Goal: Unclear

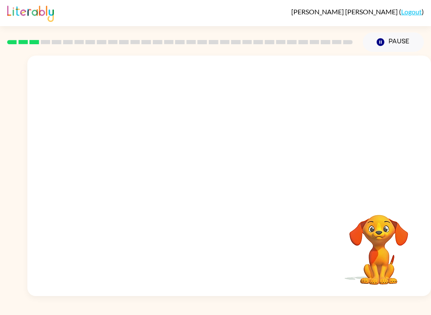
click at [131, 165] on video "Your browser must support playing .mp4 files to use Literably. Please try using…" at bounding box center [228, 126] width 403 height 141
click at [141, 162] on video "Your browser must support playing .mp4 files to use Literably. Please try using…" at bounding box center [228, 126] width 403 height 141
click at [141, 164] on video "Your browser must support playing .mp4 files to use Literably. Please try using…" at bounding box center [228, 126] width 403 height 141
click at [127, 176] on video "Your browser must support playing .mp4 files to use Literably. Please try using…" at bounding box center [228, 126] width 403 height 141
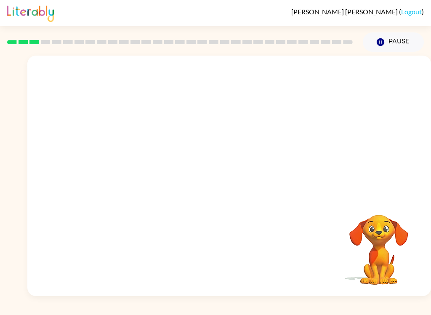
click at [150, 166] on video "Your browser must support playing .mp4 files to use Literably. Please try using…" at bounding box center [228, 126] width 403 height 141
click at [236, 180] on icon "button" at bounding box center [229, 180] width 15 height 15
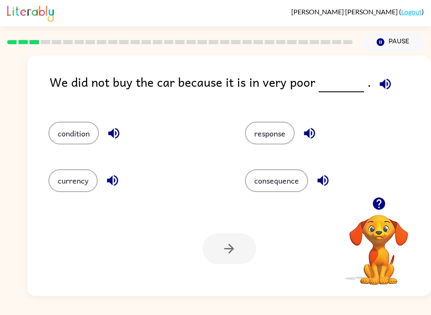
click at [67, 128] on button "condition" at bounding box center [73, 133] width 50 height 23
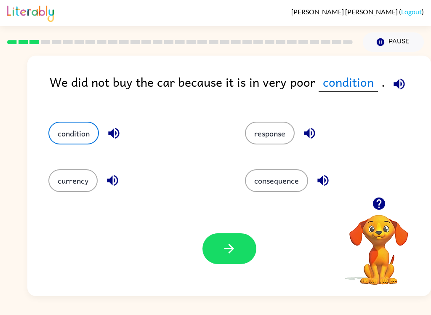
click at [236, 244] on icon "button" at bounding box center [229, 248] width 15 height 15
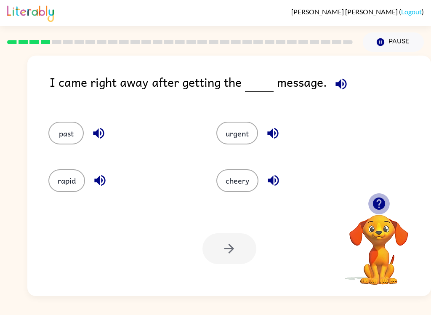
click at [382, 204] on icon "button" at bounding box center [378, 203] width 12 height 12
click at [384, 202] on icon "button" at bounding box center [378, 203] width 12 height 12
click at [245, 129] on button "urgent" at bounding box center [237, 133] width 42 height 23
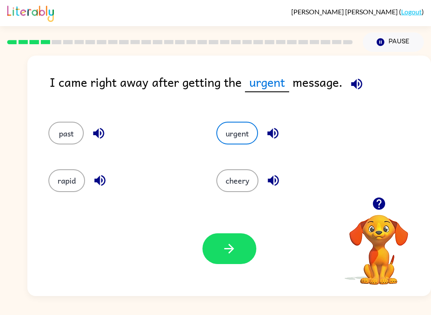
click at [240, 252] on button "button" at bounding box center [229, 248] width 54 height 31
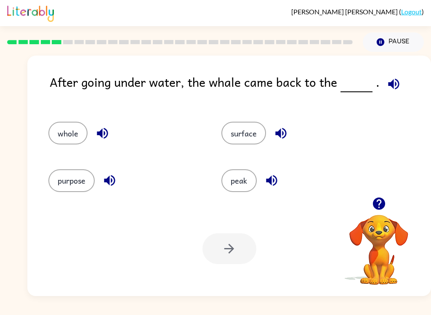
click at [247, 135] on button "surface" at bounding box center [243, 133] width 45 height 23
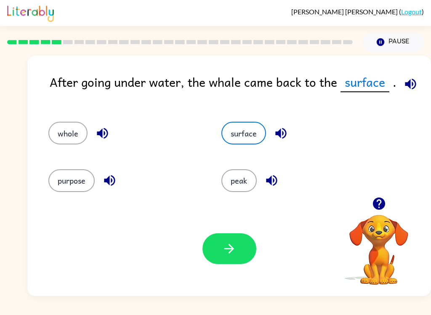
click at [235, 251] on icon "button" at bounding box center [229, 248] width 15 height 15
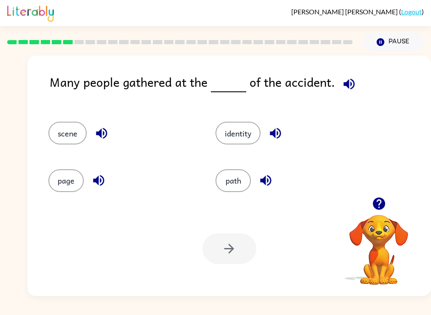
click at [237, 127] on button "identity" at bounding box center [237, 133] width 45 height 23
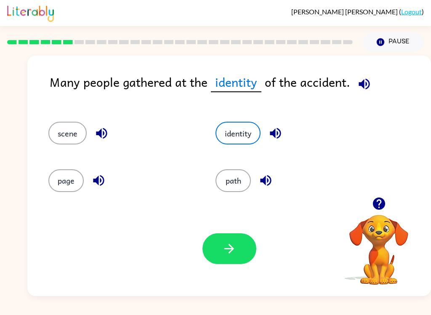
click at [230, 256] on icon "button" at bounding box center [229, 248] width 15 height 15
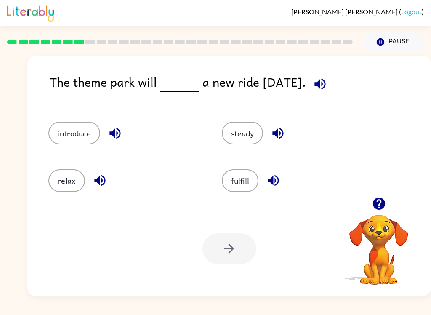
click at [385, 202] on icon "button" at bounding box center [379, 203] width 15 height 15
click at [380, 209] on icon "button" at bounding box center [378, 203] width 12 height 12
click at [262, 312] on div "[PERSON_NAME] ( Logout ) Pause Pause The theme park will a new ride [DATE]. int…" at bounding box center [215, 157] width 431 height 315
click at [80, 132] on button "introduce" at bounding box center [74, 133] width 52 height 23
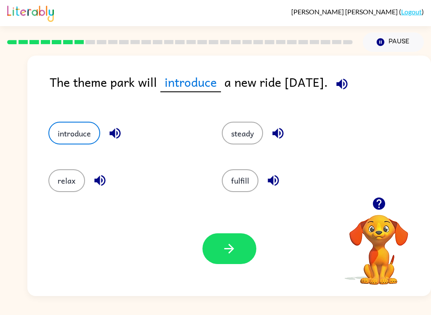
click at [231, 254] on icon "button" at bounding box center [229, 248] width 15 height 15
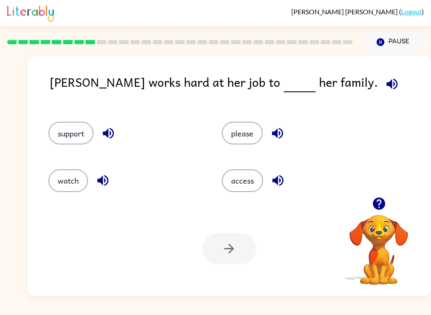
click at [65, 122] on button "support" at bounding box center [70, 133] width 45 height 23
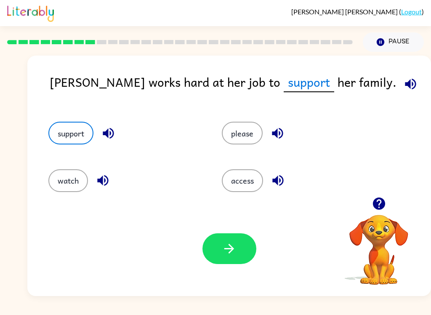
click at [244, 246] on button "button" at bounding box center [229, 248] width 54 height 31
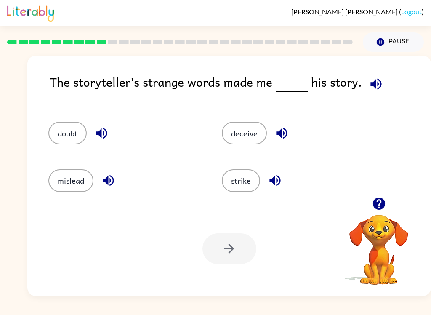
click at [304, 309] on div "[PERSON_NAME] ( Logout ) Pause Pause The storyteller's strange words made me hi…" at bounding box center [215, 157] width 431 height 315
click at [62, 143] on button "doubt" at bounding box center [67, 133] width 38 height 23
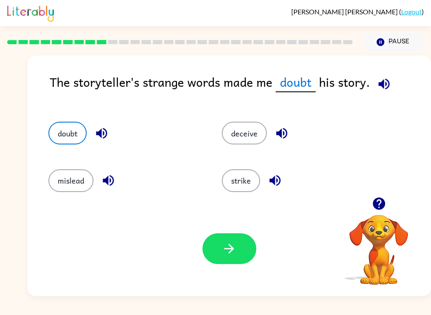
click at [237, 245] on button "button" at bounding box center [229, 248] width 54 height 31
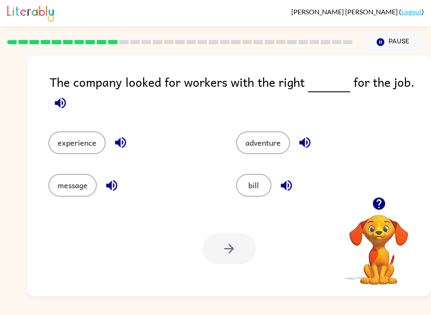
click at [85, 141] on button "experience" at bounding box center [76, 142] width 57 height 23
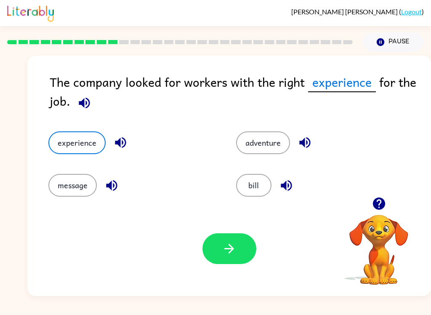
click at [236, 260] on button "button" at bounding box center [229, 248] width 54 height 31
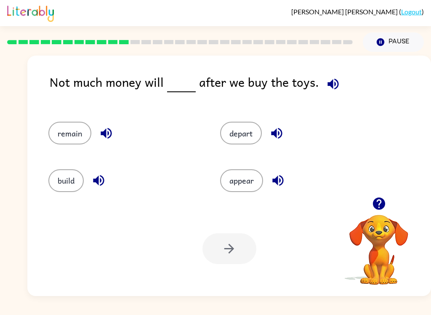
click at [55, 175] on button "build" at bounding box center [65, 180] width 35 height 23
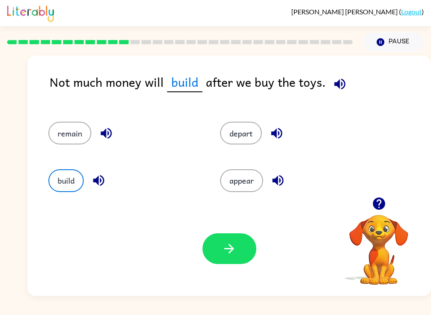
click at [227, 247] on icon "button" at bounding box center [229, 248] width 15 height 15
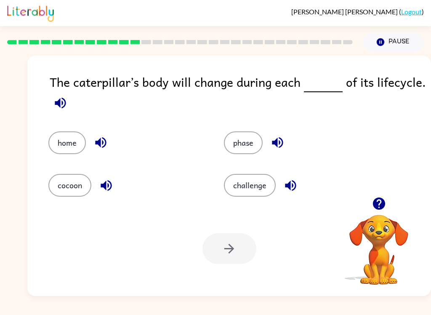
click at [247, 143] on button "phase" at bounding box center [243, 142] width 39 height 23
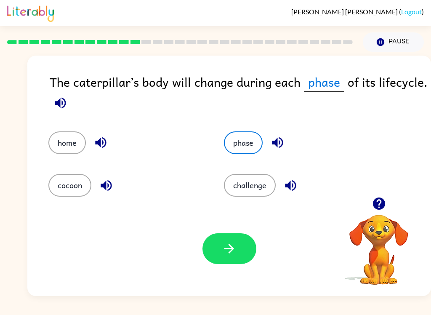
click at [233, 250] on icon "button" at bounding box center [229, 249] width 10 height 10
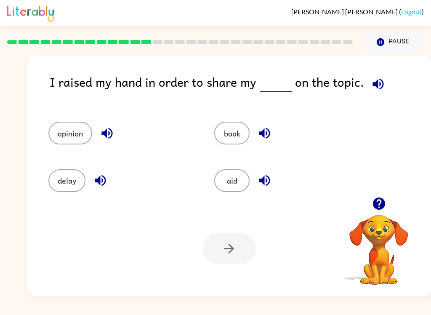
click at [85, 130] on button "opinion" at bounding box center [70, 133] width 44 height 23
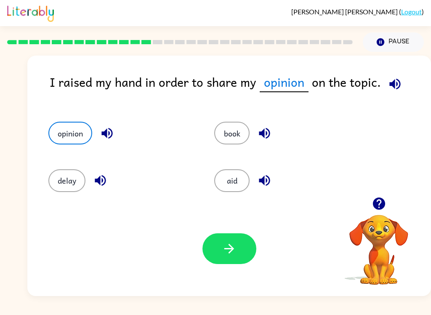
click at [241, 251] on button "button" at bounding box center [229, 248] width 54 height 31
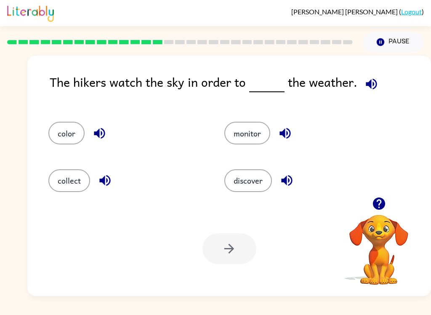
click at [259, 191] on button "discover" at bounding box center [248, 180] width 48 height 23
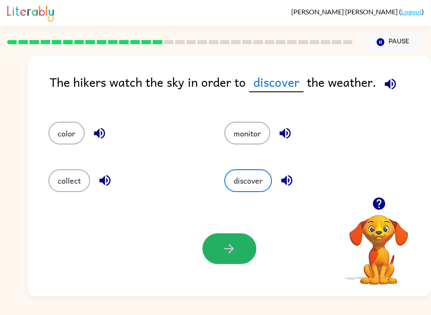
click at [228, 255] on icon "button" at bounding box center [229, 248] width 15 height 15
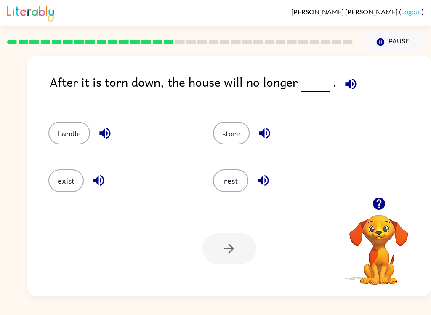
click at [73, 189] on button "exist" at bounding box center [65, 180] width 35 height 23
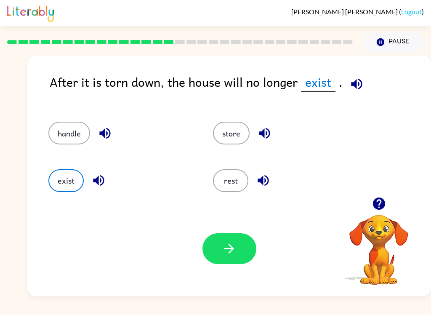
click at [248, 255] on button "button" at bounding box center [229, 248] width 54 height 31
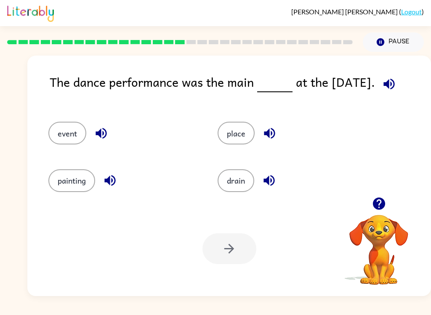
click at [66, 133] on button "event" at bounding box center [67, 133] width 38 height 23
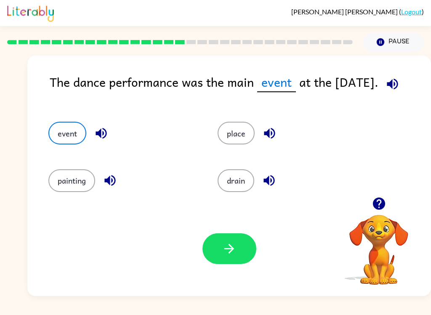
click at [229, 244] on icon "button" at bounding box center [229, 249] width 10 height 10
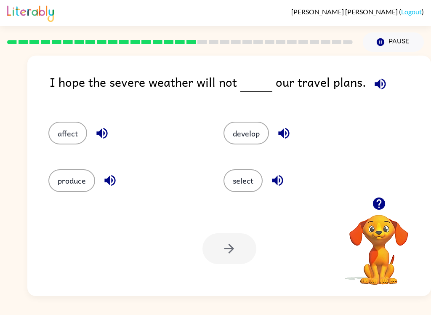
click at [66, 132] on button "affect" at bounding box center [67, 133] width 39 height 23
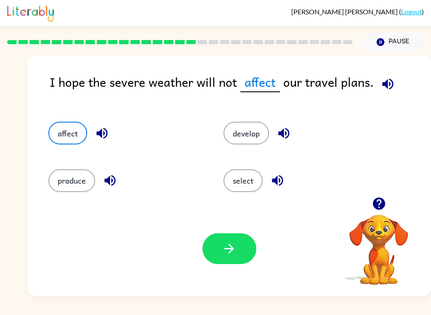
click at [234, 252] on icon "button" at bounding box center [229, 248] width 15 height 15
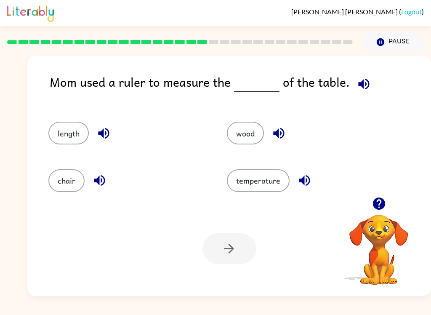
click at [67, 131] on button "length" at bounding box center [68, 133] width 40 height 23
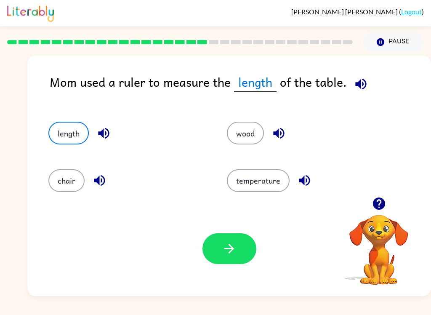
click at [231, 249] on icon "button" at bounding box center [229, 249] width 10 height 10
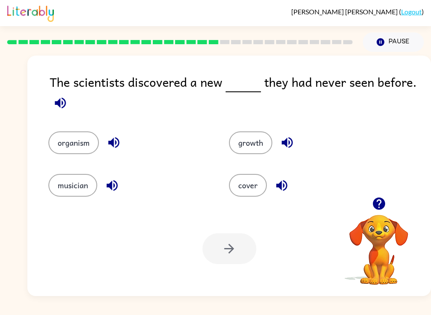
click at [257, 190] on button "cover" at bounding box center [248, 185] width 38 height 23
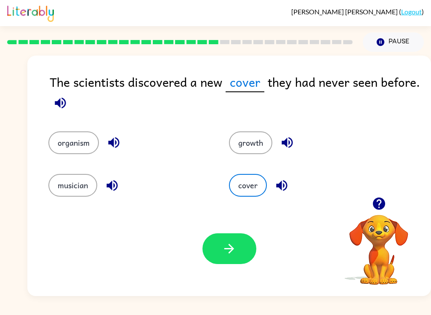
click at [231, 261] on button "button" at bounding box center [229, 248] width 54 height 31
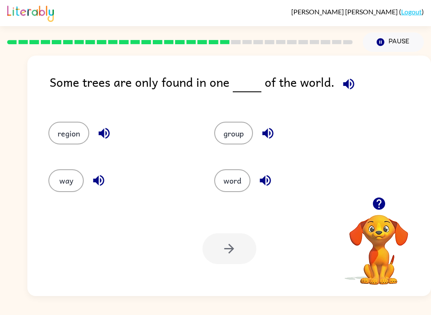
click at [62, 135] on button "region" at bounding box center [68, 133] width 41 height 23
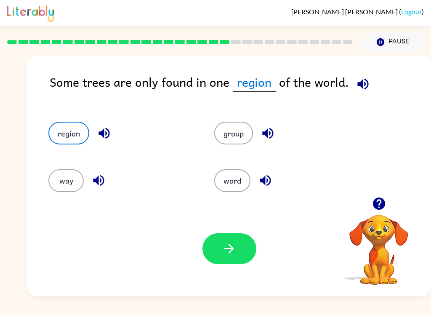
click at [226, 254] on icon "button" at bounding box center [229, 248] width 15 height 15
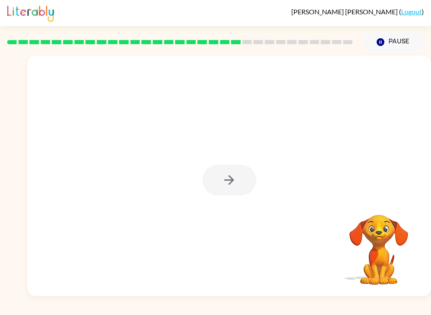
click at [227, 181] on div at bounding box center [229, 180] width 54 height 31
click at [226, 181] on div at bounding box center [229, 180] width 54 height 31
click at [233, 172] on div at bounding box center [229, 180] width 54 height 31
click at [232, 172] on div at bounding box center [229, 180] width 54 height 31
click at [238, 182] on div at bounding box center [229, 180] width 54 height 31
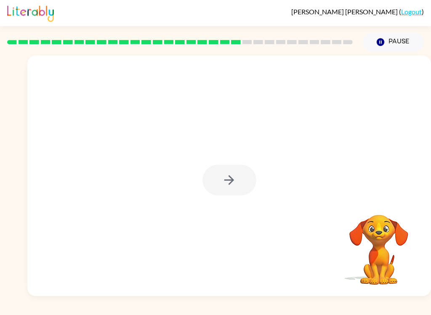
click at [236, 178] on div at bounding box center [229, 180] width 54 height 31
click at [225, 188] on div at bounding box center [229, 180] width 54 height 31
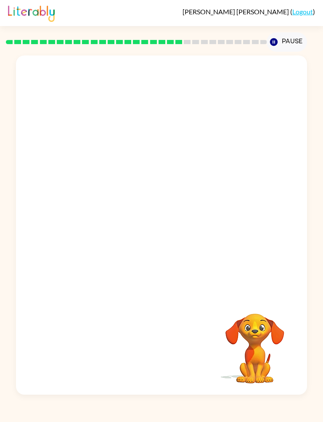
click at [314, 79] on div "Your browser must support playing .mp4 files to use Literably. Please try using…" at bounding box center [161, 223] width 323 height 343
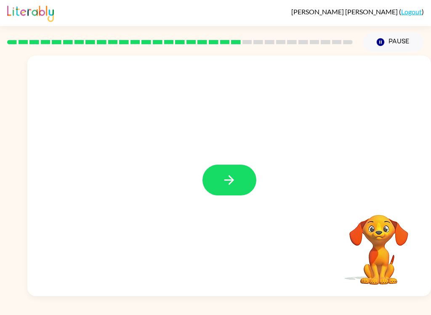
click at [228, 178] on icon "button" at bounding box center [229, 180] width 15 height 15
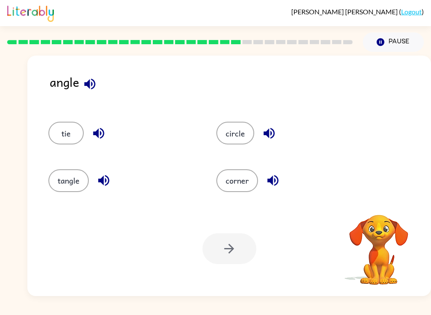
click at [244, 174] on button "corner" at bounding box center [237, 180] width 42 height 23
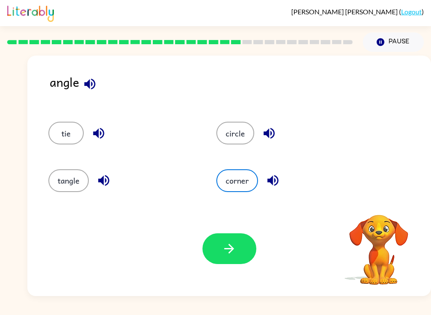
click at [228, 256] on icon "button" at bounding box center [229, 248] width 15 height 15
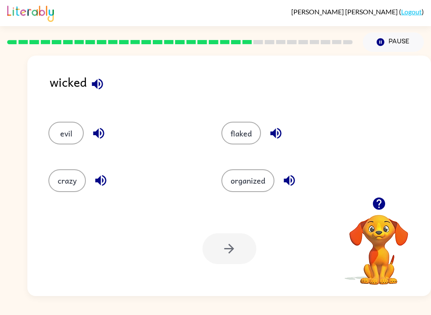
click at [228, 252] on div at bounding box center [229, 248] width 54 height 31
click at [226, 245] on div at bounding box center [229, 248] width 54 height 31
click at [258, 175] on button "organized" at bounding box center [247, 180] width 53 height 23
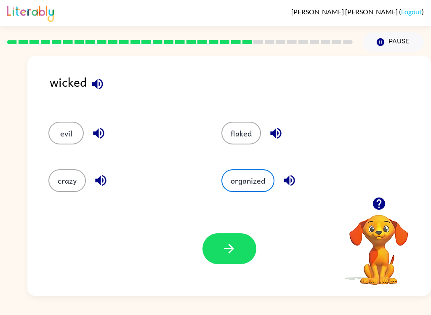
click at [234, 263] on button "button" at bounding box center [229, 248] width 54 height 31
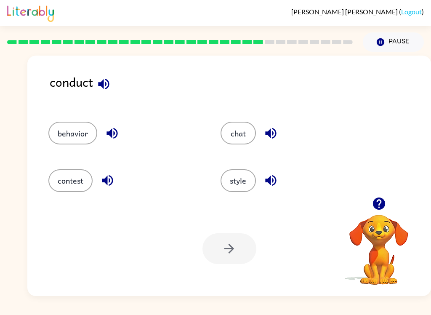
click at [80, 129] on button "behavior" at bounding box center [72, 133] width 49 height 23
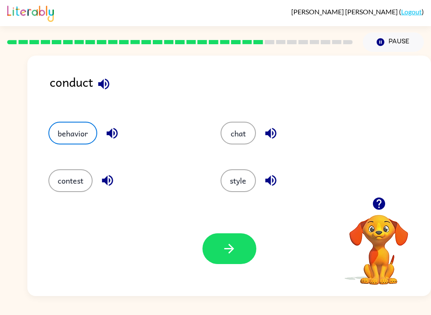
click at [218, 250] on button "button" at bounding box center [229, 248] width 54 height 31
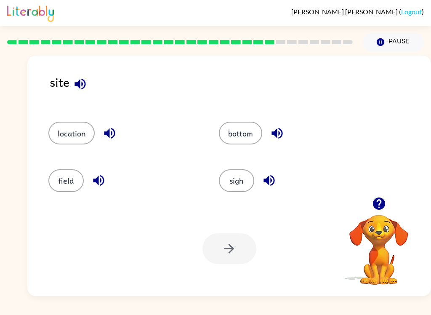
click at [247, 138] on button "bottom" at bounding box center [240, 133] width 43 height 23
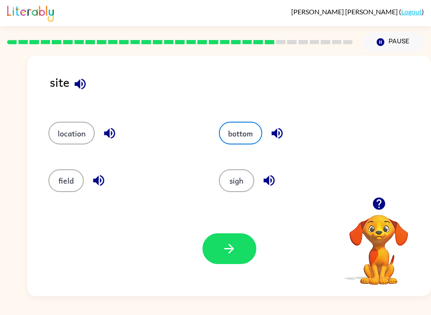
click at [238, 254] on button "button" at bounding box center [229, 248] width 54 height 31
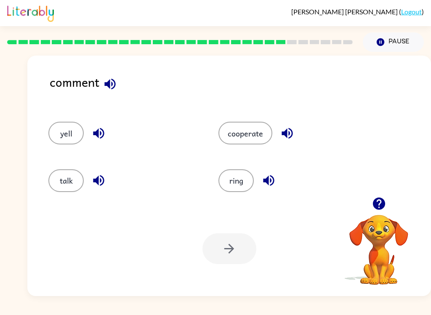
click at [71, 178] on button "talk" at bounding box center [65, 180] width 35 height 23
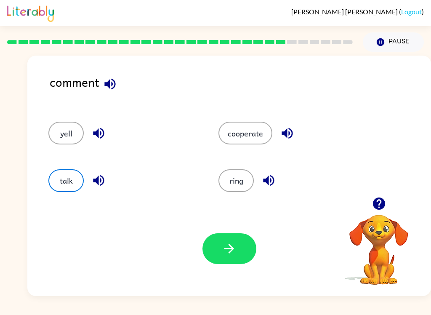
click at [70, 133] on button "yell" at bounding box center [65, 133] width 35 height 23
click at [233, 245] on icon "button" at bounding box center [229, 248] width 15 height 15
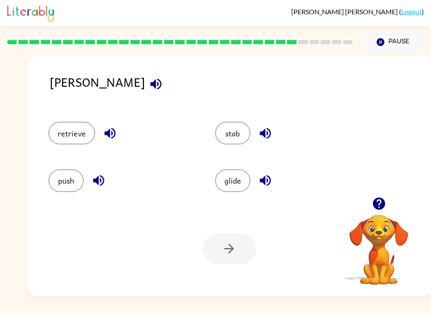
click at [239, 187] on button "glide" at bounding box center [232, 180] width 35 height 23
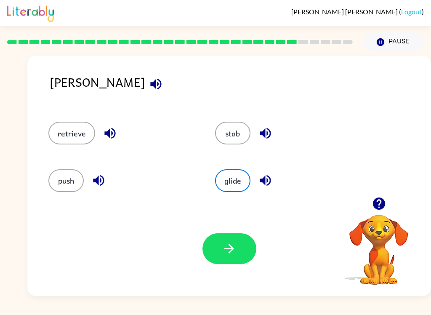
click at [239, 255] on button "button" at bounding box center [229, 248] width 54 height 31
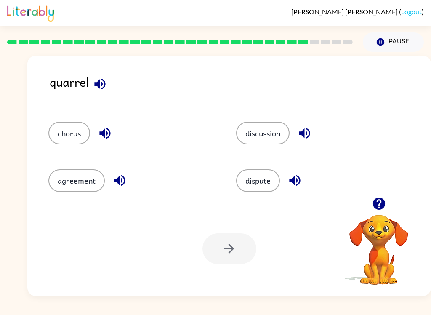
click at [273, 135] on button "discussion" at bounding box center [262, 133] width 53 height 23
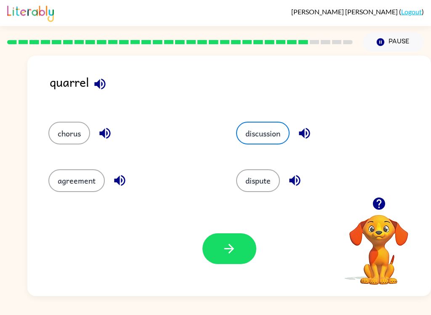
click at [229, 263] on button "button" at bounding box center [229, 248] width 54 height 31
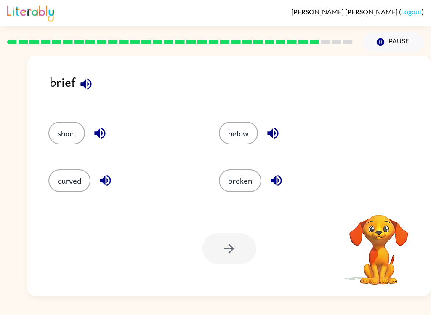
click at [247, 187] on button "broken" at bounding box center [240, 180] width 42 height 23
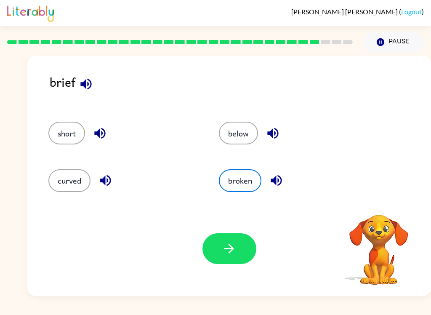
click at [228, 247] on icon "button" at bounding box center [229, 248] width 15 height 15
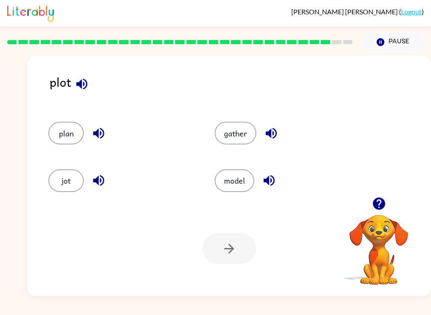
click at [68, 185] on button "jot" at bounding box center [65, 180] width 35 height 23
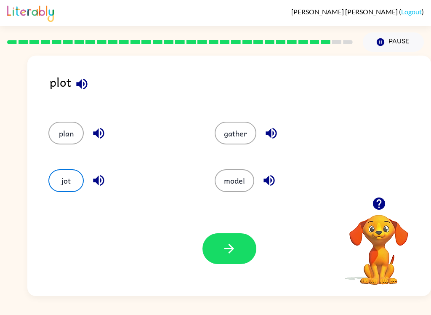
click at [234, 189] on button "model" at bounding box center [235, 180] width 40 height 23
click at [230, 258] on button "button" at bounding box center [229, 248] width 54 height 31
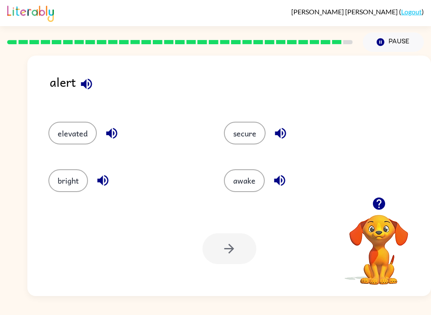
click at [249, 125] on button "secure" at bounding box center [245, 133] width 42 height 23
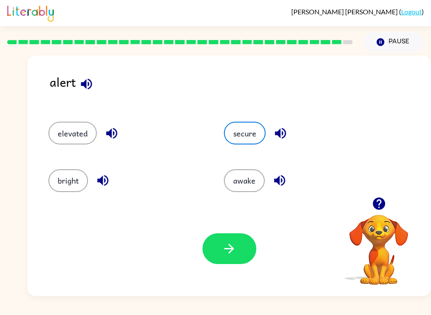
click at [247, 244] on button "button" at bounding box center [229, 248] width 54 height 31
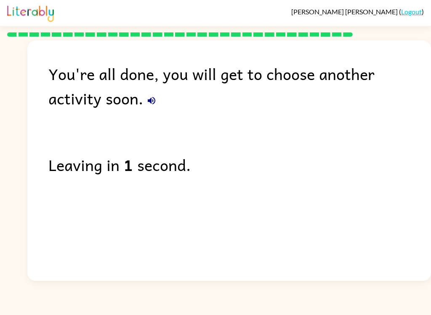
click at [146, 100] on icon "button" at bounding box center [151, 101] width 10 height 10
